Goal: Information Seeking & Learning: Learn about a topic

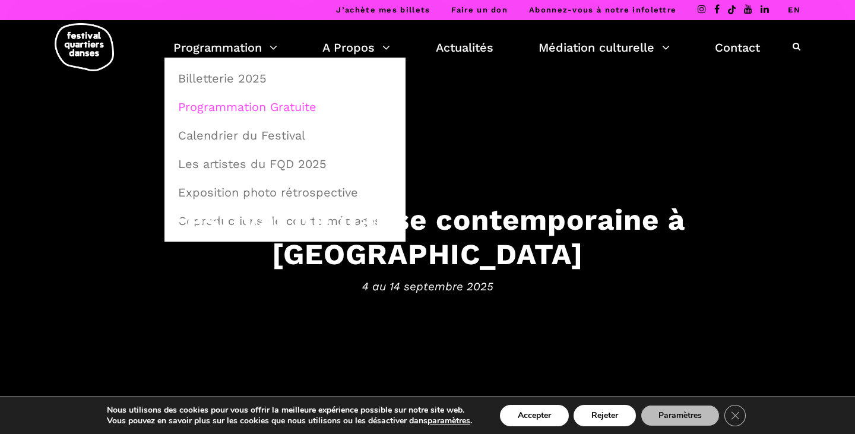
click at [264, 107] on link "Programmation Gratuite" at bounding box center [285, 106] width 228 height 27
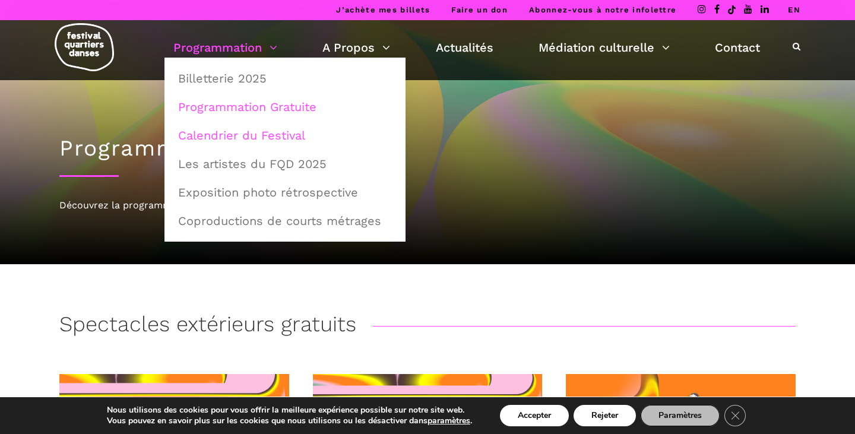
click at [241, 135] on link "Calendrier du Festival" at bounding box center [285, 135] width 228 height 27
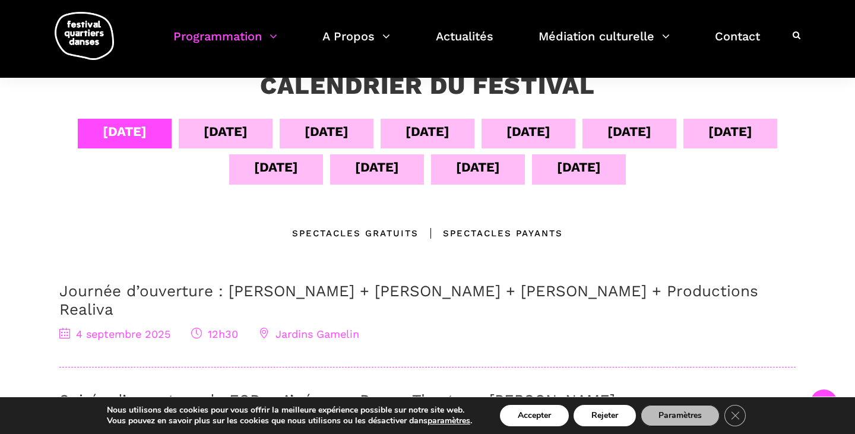
scroll to position [198, 0]
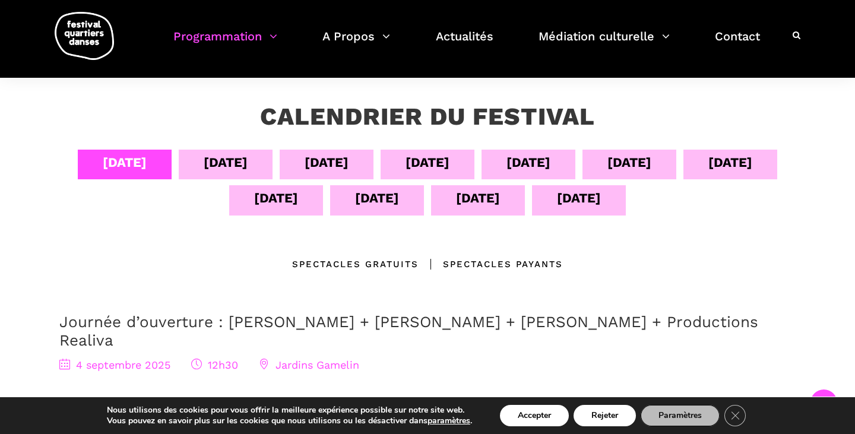
click at [274, 205] on div "[DATE]" at bounding box center [276, 198] width 44 height 21
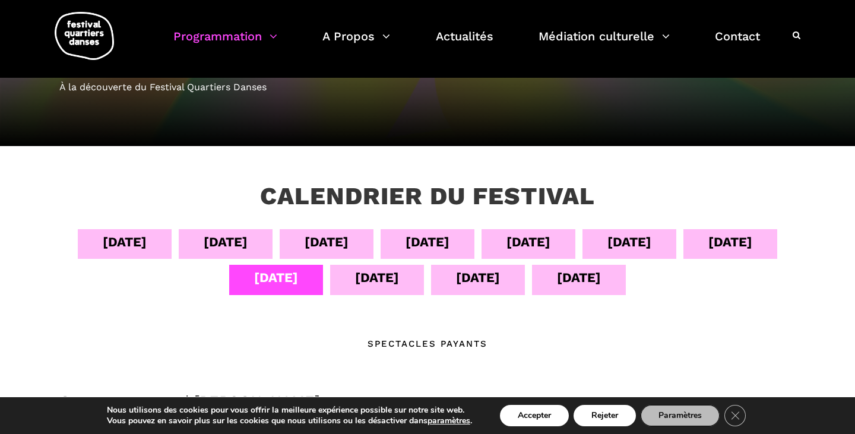
scroll to position [115, 0]
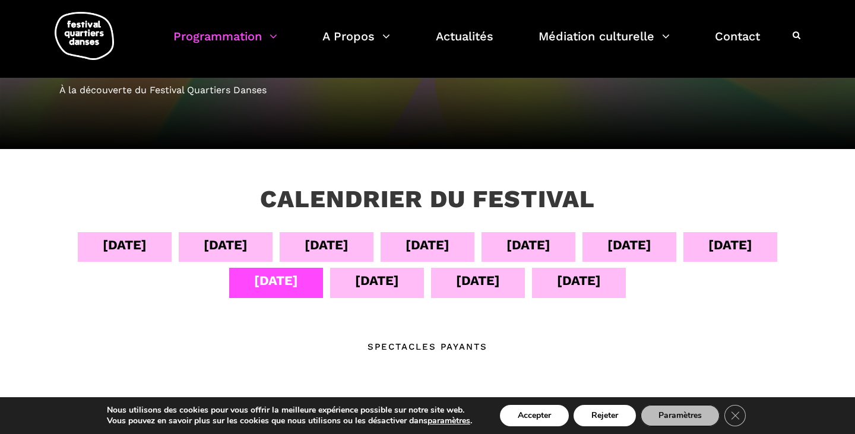
click at [345, 246] on div "[DATE]" at bounding box center [327, 244] width 44 height 21
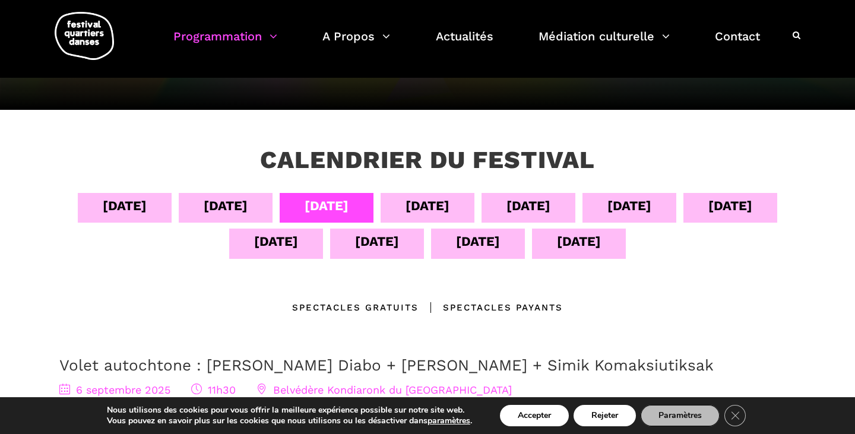
scroll to position [152, 0]
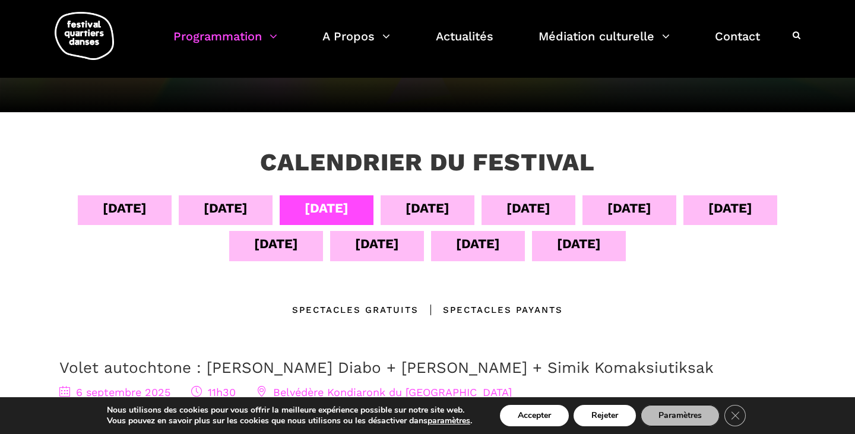
click at [419, 199] on div "[DATE]" at bounding box center [427, 208] width 44 height 21
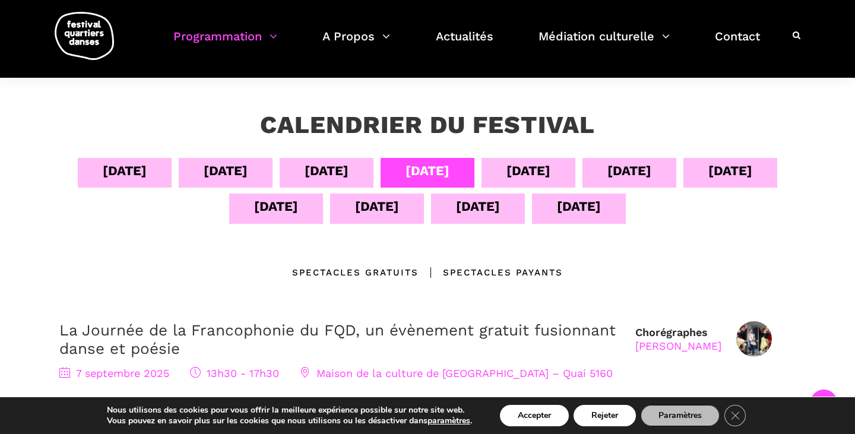
scroll to position [134, 0]
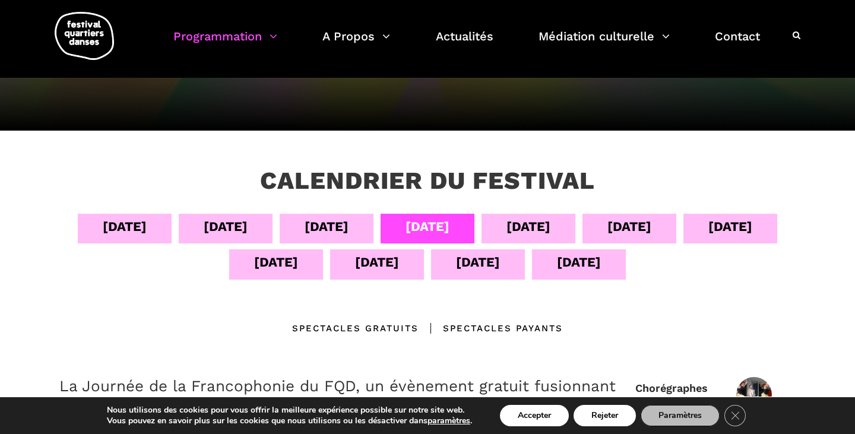
click at [456, 260] on div "[DATE]" at bounding box center [478, 262] width 44 height 21
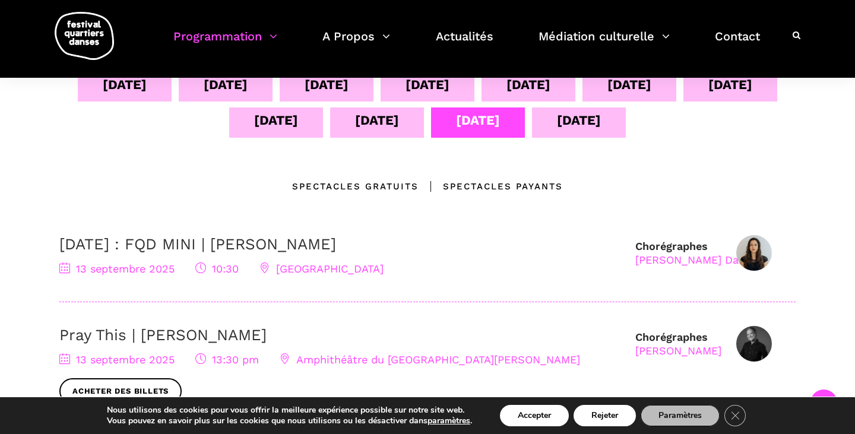
scroll to position [247, 0]
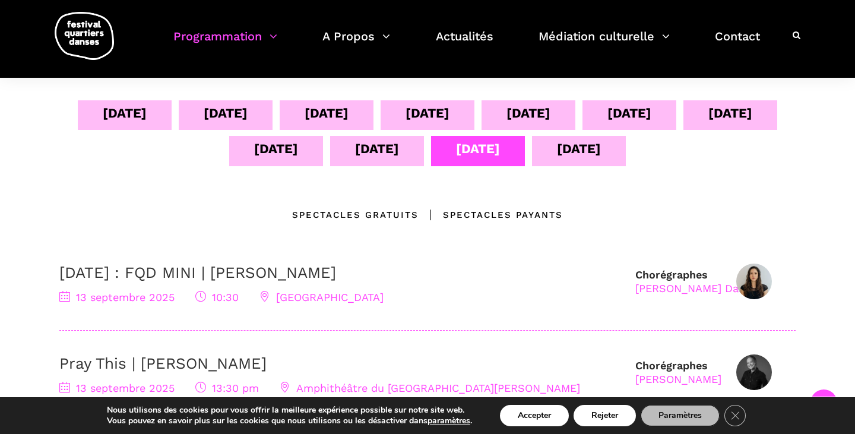
click at [590, 147] on div "[DATE]" at bounding box center [579, 148] width 44 height 21
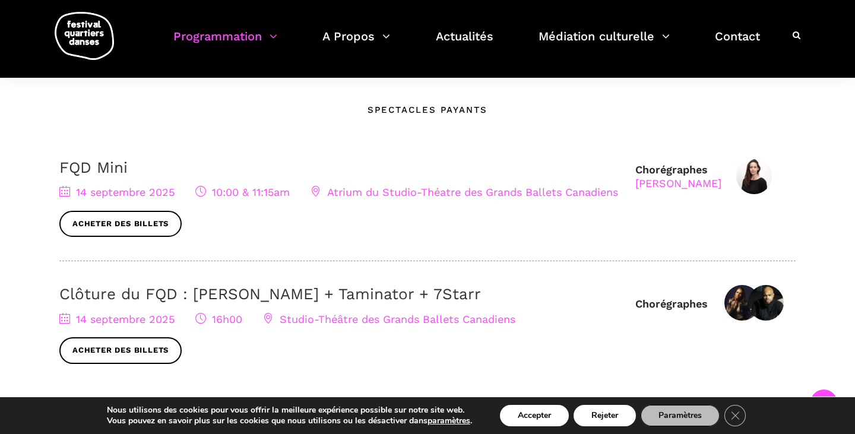
scroll to position [353, 0]
click at [389, 300] on link "Clôture du FQD : [PERSON_NAME] + Taminator + 7Starr" at bounding box center [269, 293] width 421 height 18
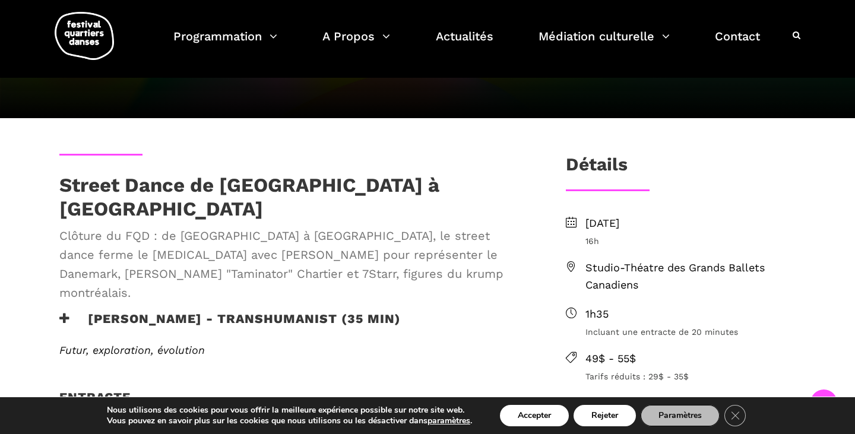
scroll to position [237, 0]
